Goal: Find specific page/section: Find specific page/section

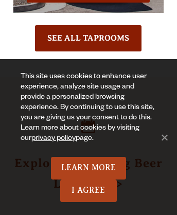
scroll to position [6, 0]
